Goal: Navigation & Orientation: Find specific page/section

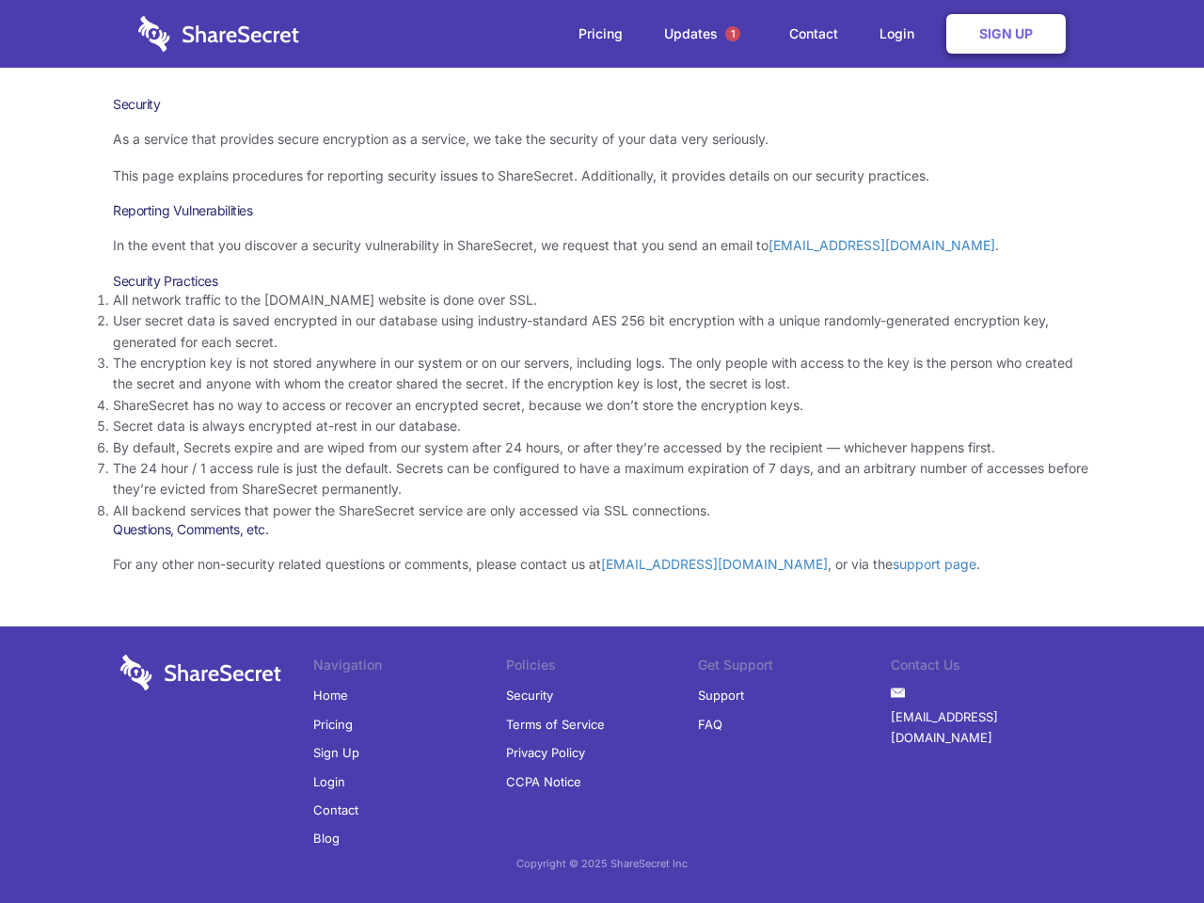
click at [602, 452] on li "By default, Secrets expire and are wiped from our system after 24 hours, or aft…" at bounding box center [602, 448] width 979 height 21
click at [733, 34] on span "1" at bounding box center [733, 33] width 15 height 15
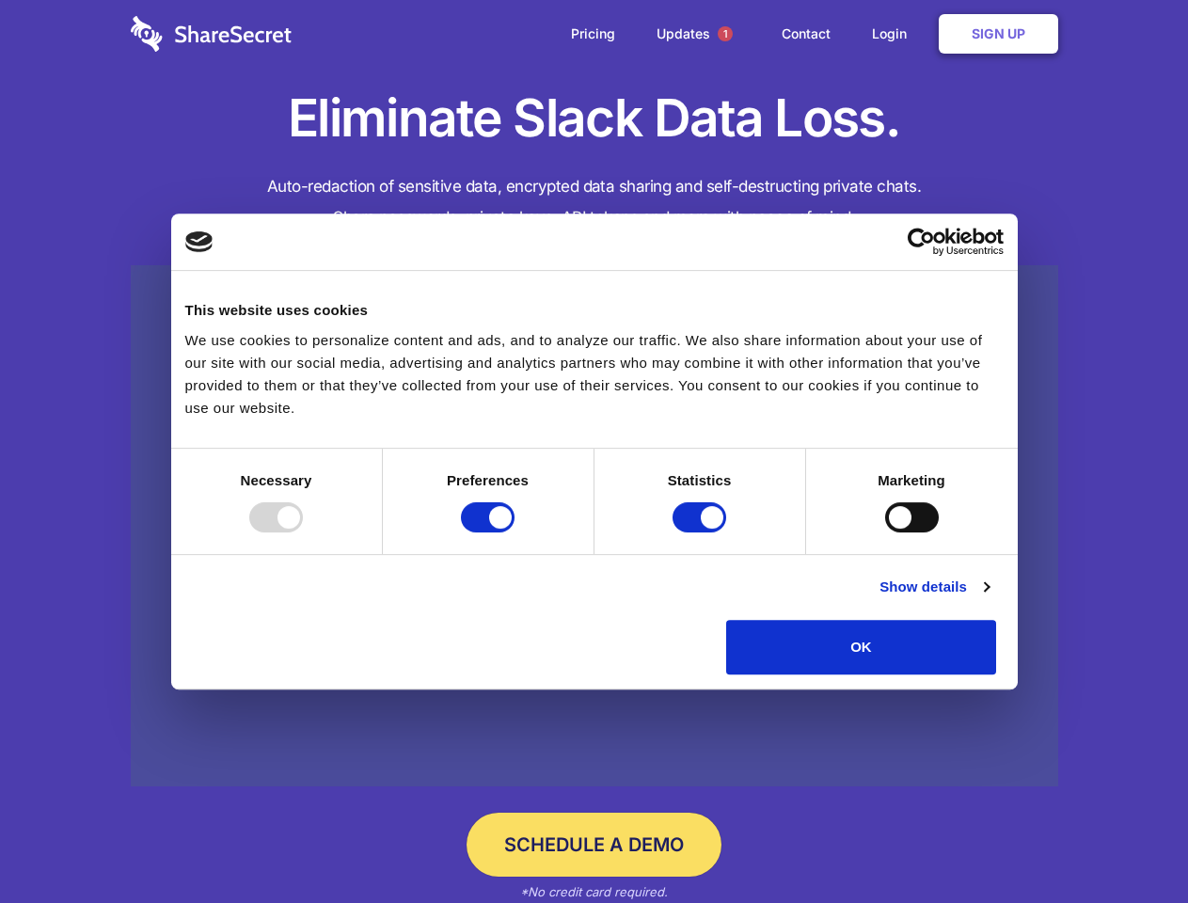
click at [303, 533] on div at bounding box center [276, 517] width 54 height 30
click at [515, 533] on input "Preferences" at bounding box center [488, 517] width 54 height 30
checkbox input "false"
click at [702, 533] on input "Statistics" at bounding box center [700, 517] width 54 height 30
checkbox input "false"
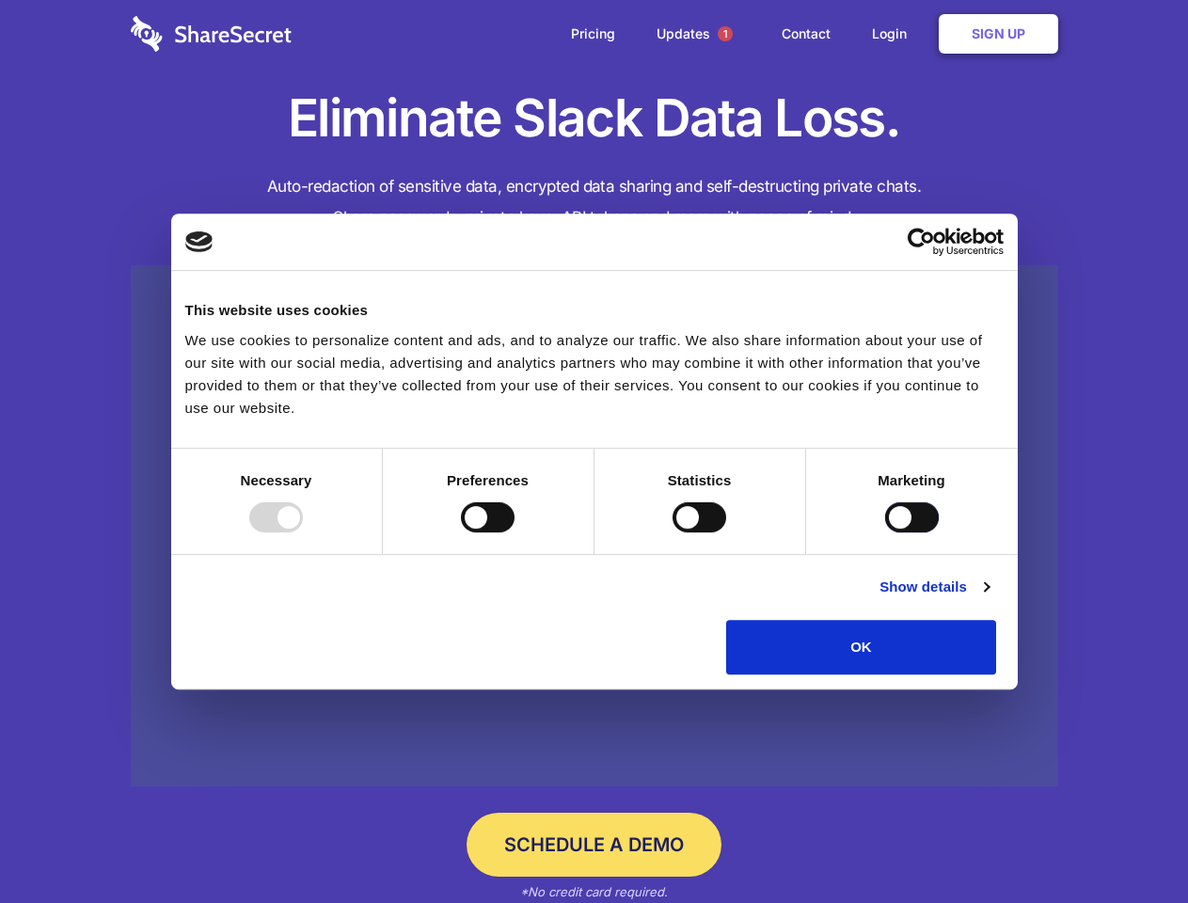
click at [885, 533] on input "Marketing" at bounding box center [912, 517] width 54 height 30
checkbox input "true"
click at [989, 598] on link "Show details" at bounding box center [934, 587] width 109 height 23
click at [0, 0] on li "Necessary 7 Necessary cookies help make a website usable by enabling basic func…" at bounding box center [0, 0] width 0 height 0
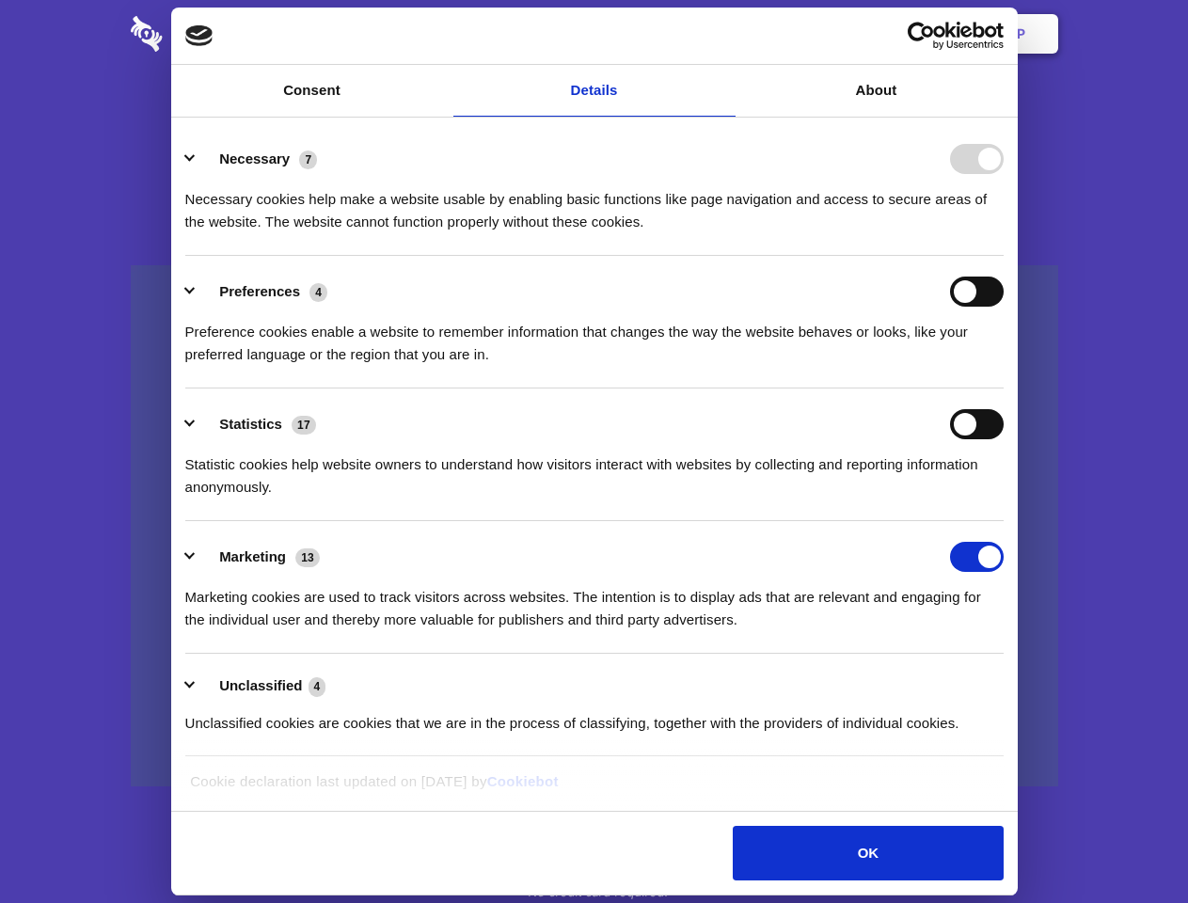
click at [725, 34] on span "1" at bounding box center [725, 33] width 15 height 15
